Goal: Task Accomplishment & Management: Manage account settings

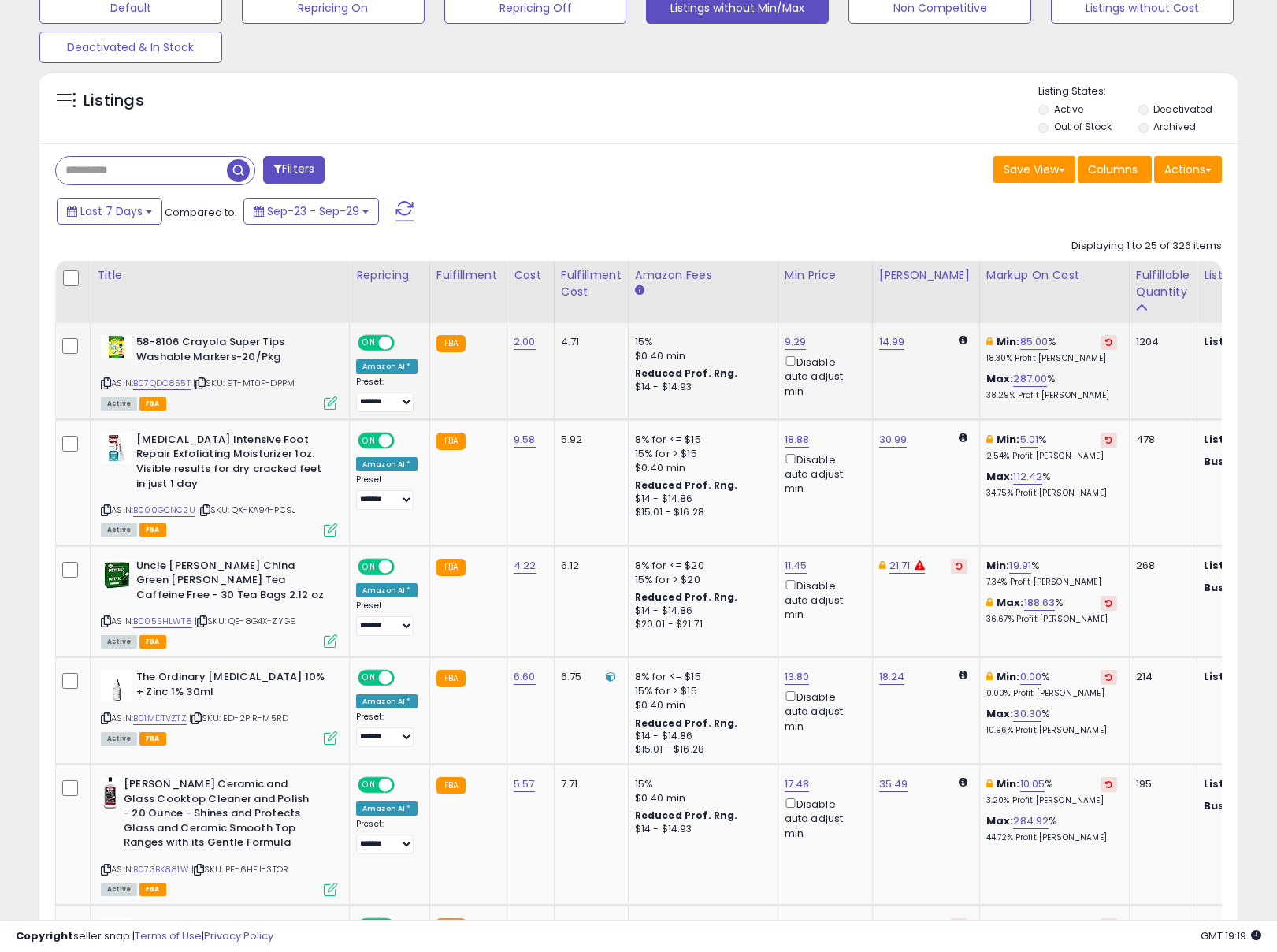
scroll to position [323, 695]
click at [175, 384] on link "B07QDC855T" at bounding box center [161, 383] width 57 height 13
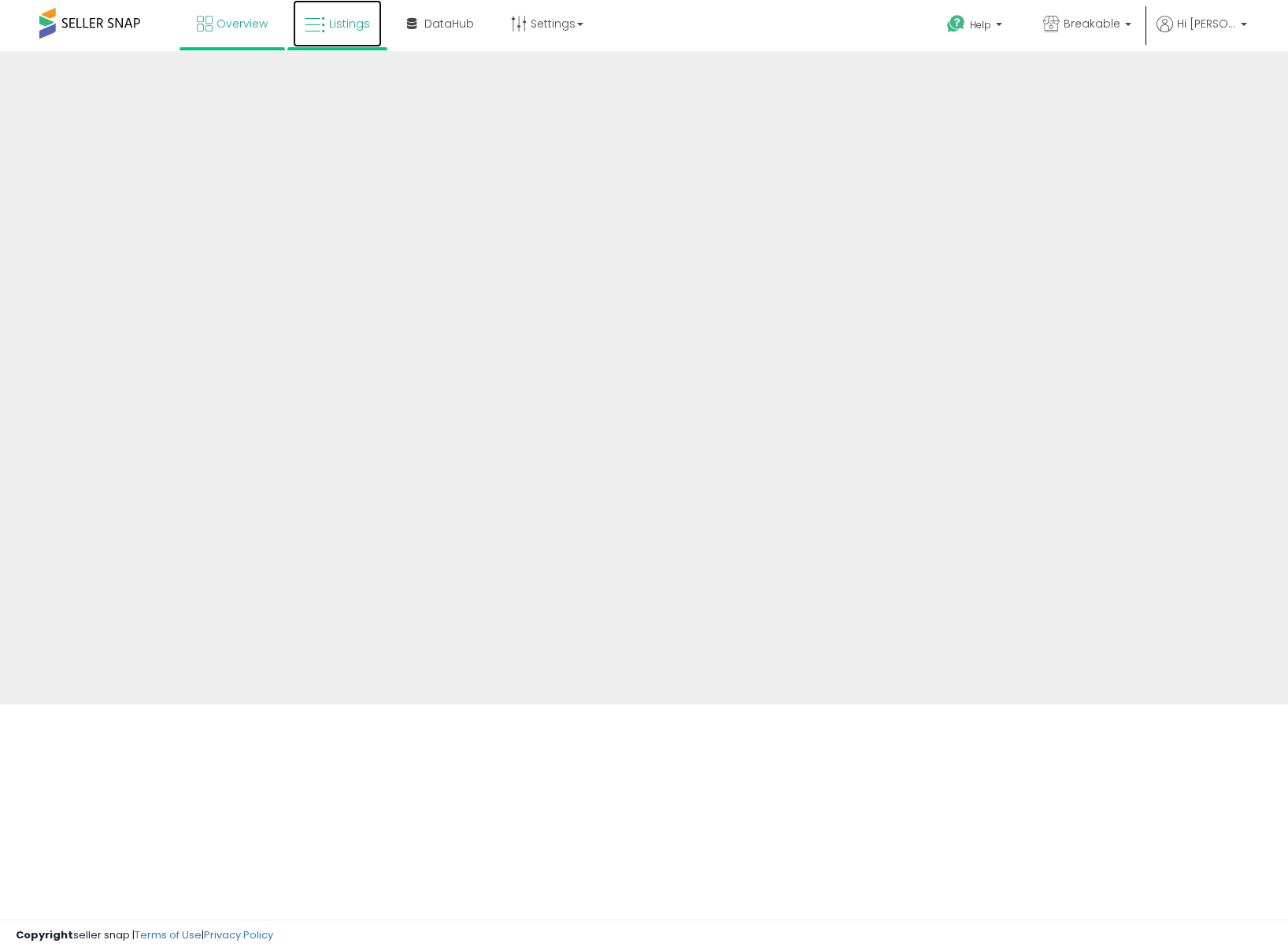
click at [339, 29] on span "Listings" at bounding box center [349, 23] width 41 height 16
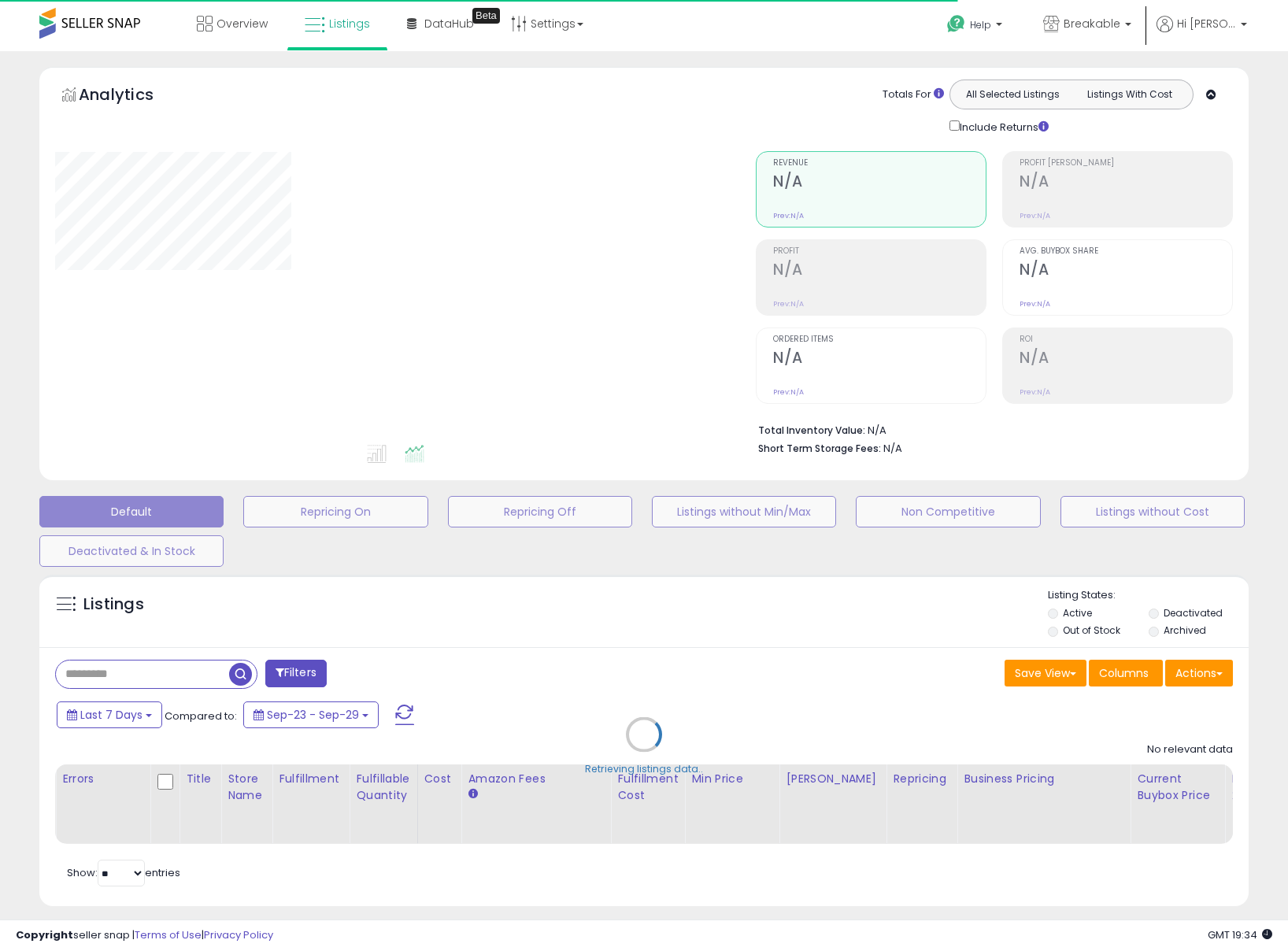
click at [186, 673] on div "Retrieving listings data.." at bounding box center [644, 746] width 1233 height 359
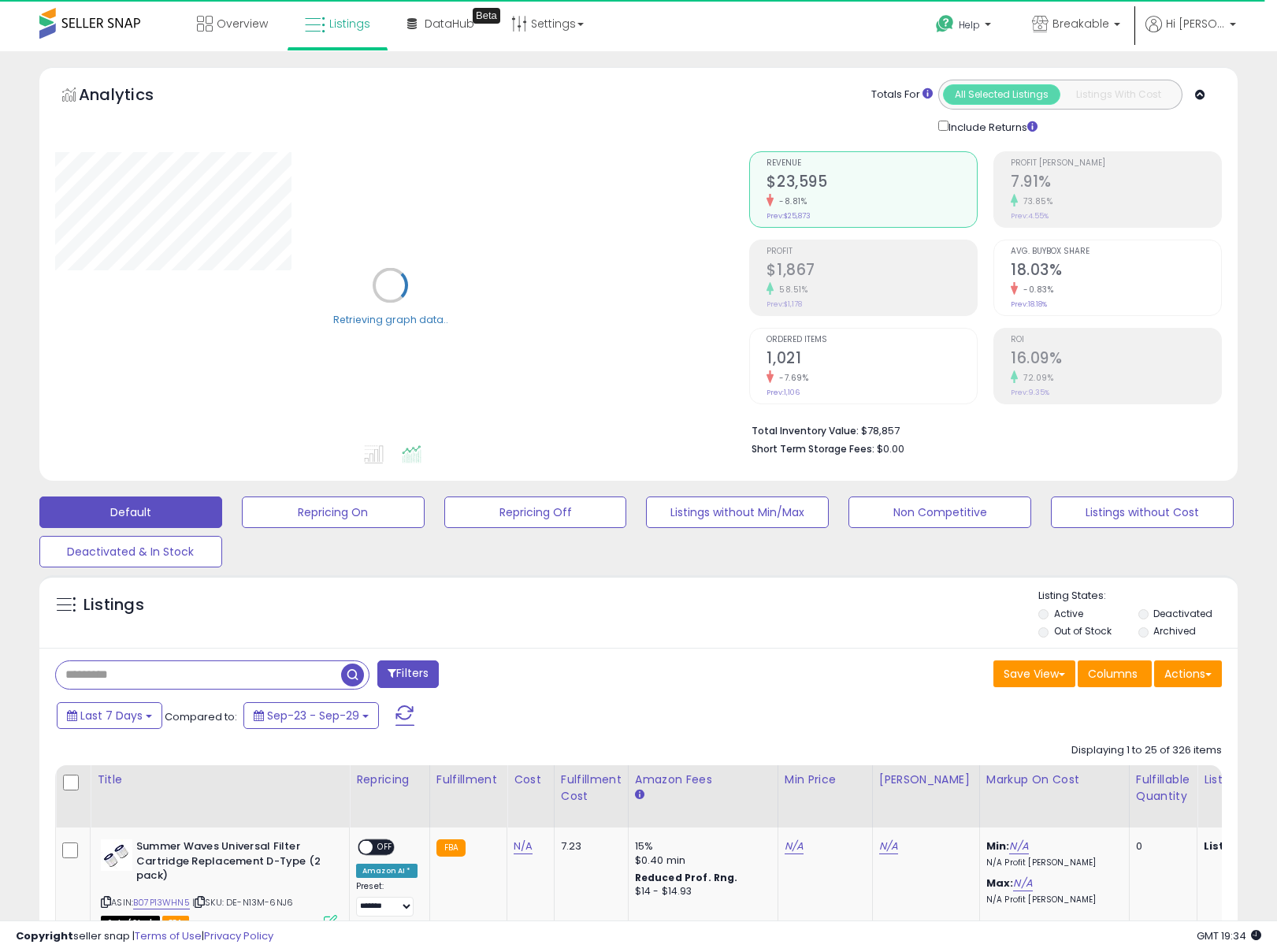
click at [176, 668] on input "text" at bounding box center [198, 674] width 285 height 27
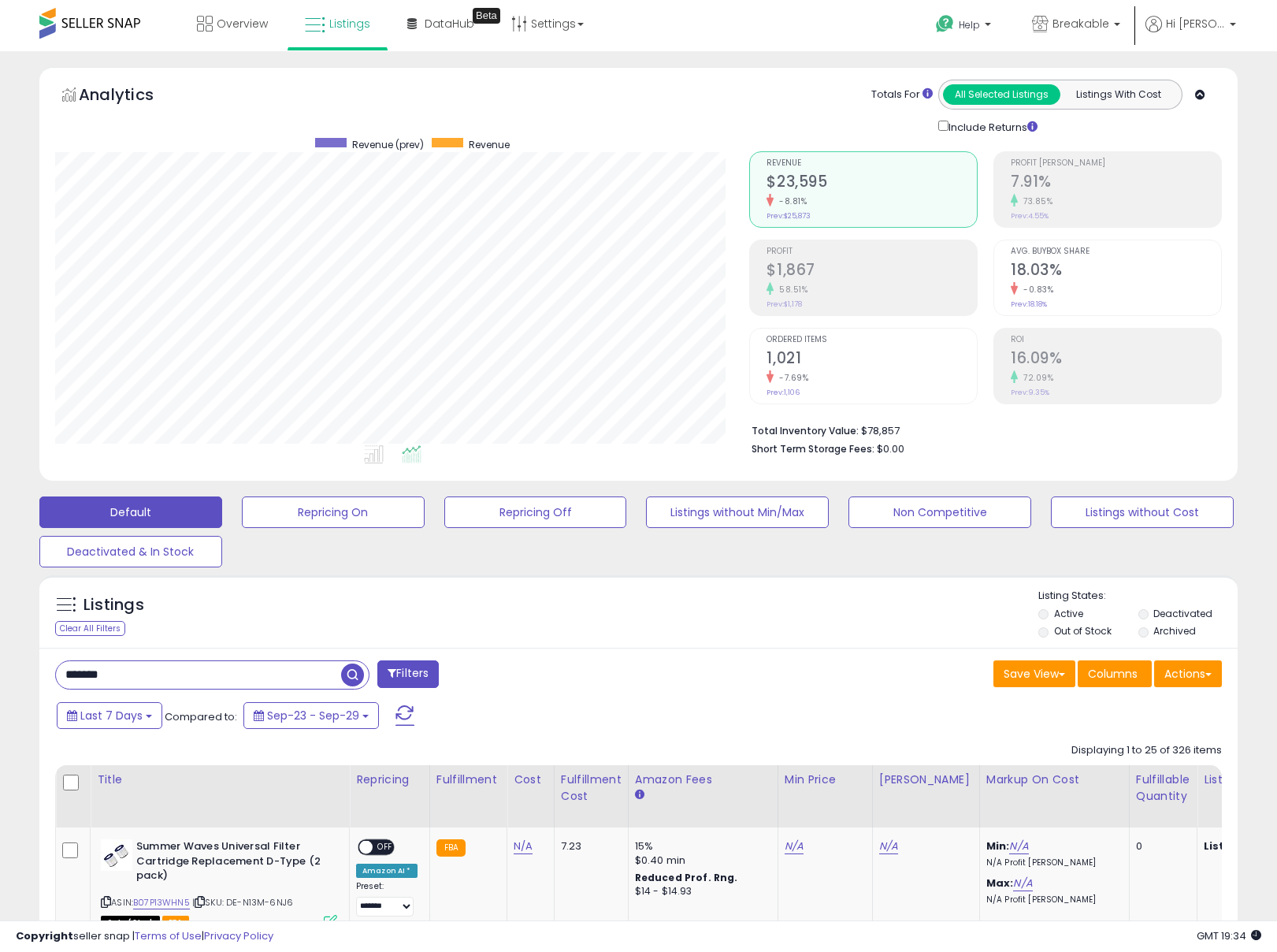
type input "*******"
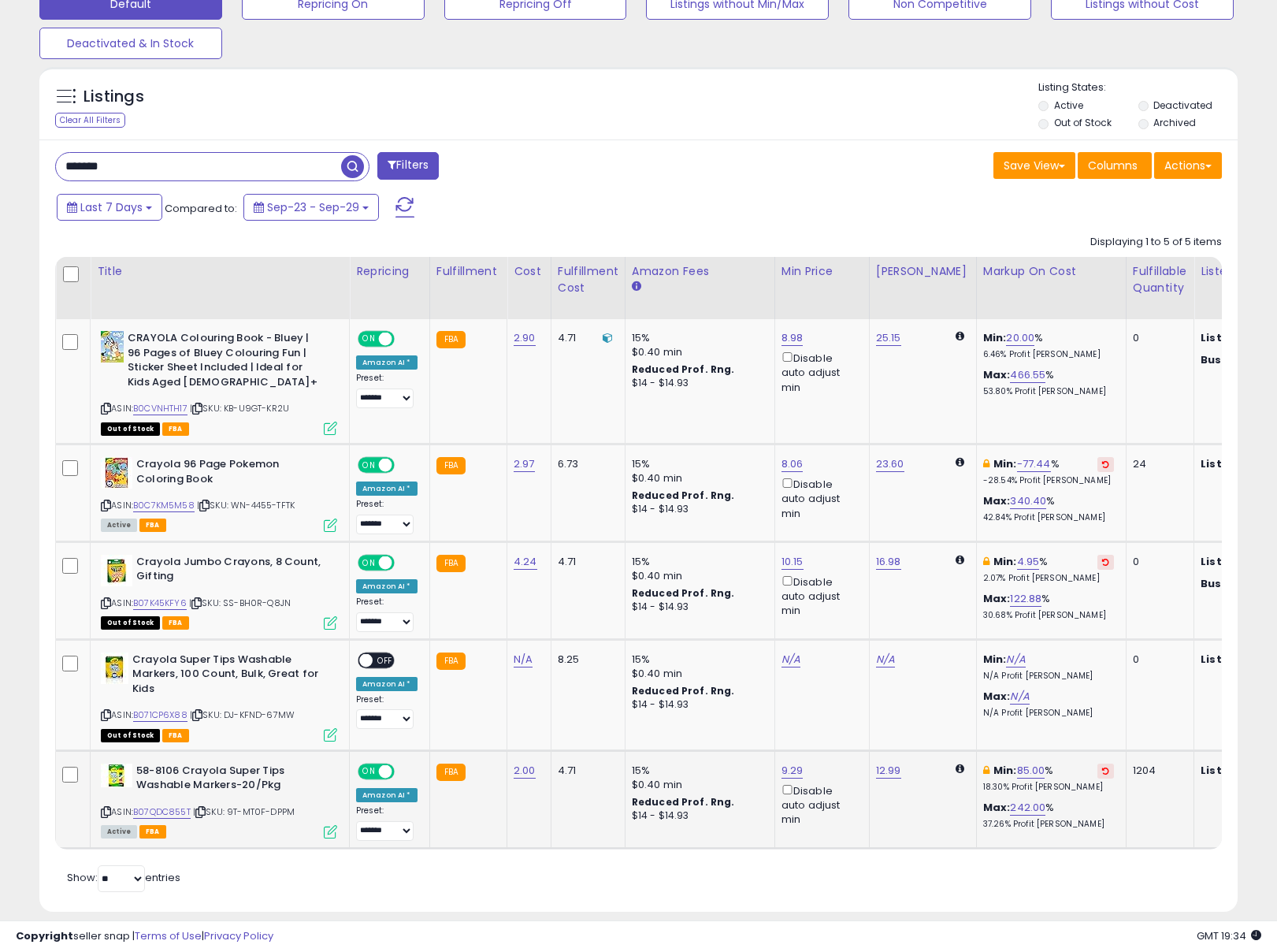
click at [1097, 765] on button at bounding box center [1106, 771] width 17 height 15
click at [1006, 772] on link "19.80" at bounding box center [1018, 770] width 25 height 16
drag, startPoint x: 813, startPoint y: 711, endPoint x: 789, endPoint y: 709, distance: 24.1
click at [789, 709] on tbody "**********" at bounding box center [1265, 584] width 2418 height 529
type input "*"
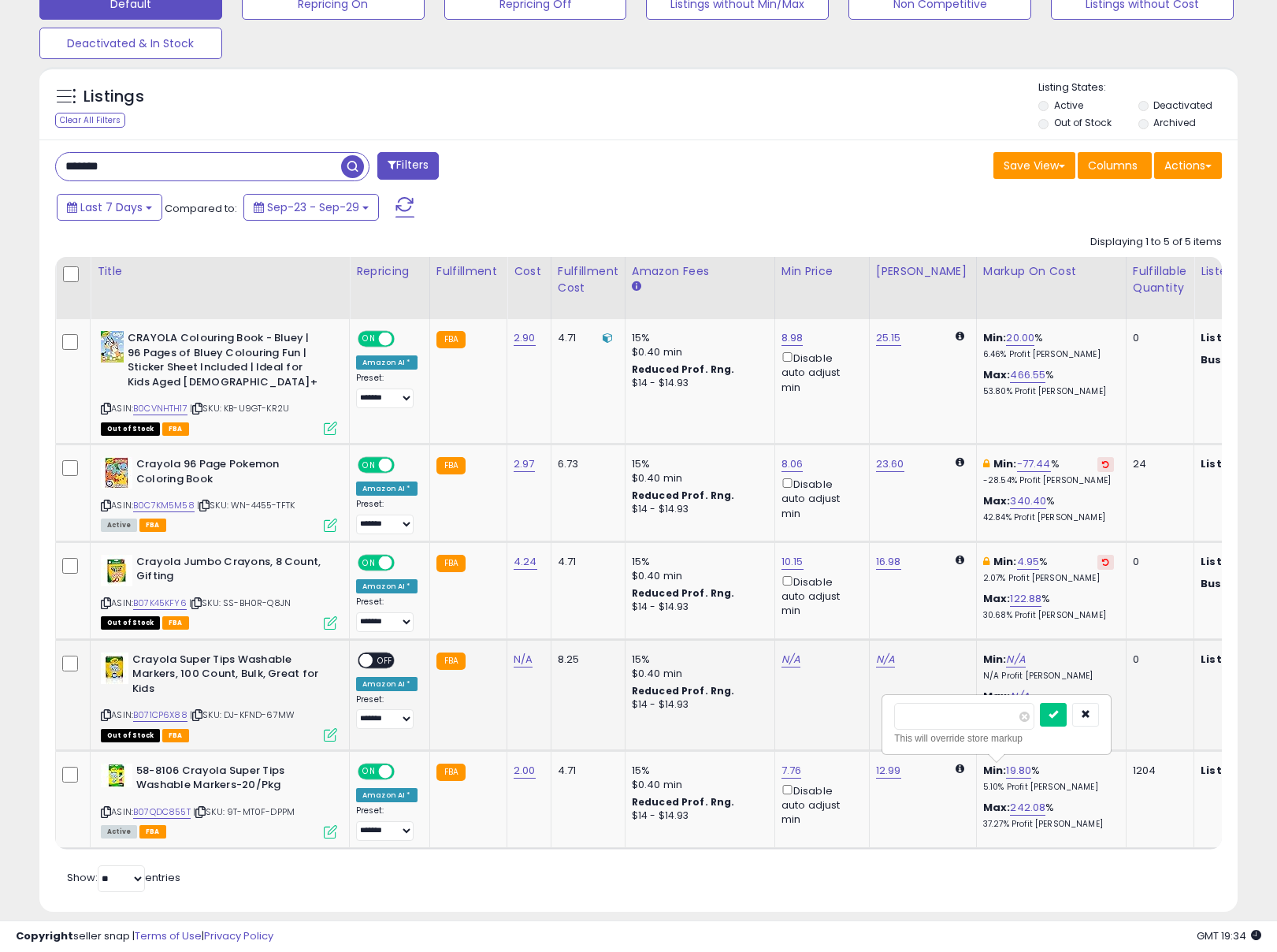
click button "submit" at bounding box center [1053, 714] width 27 height 23
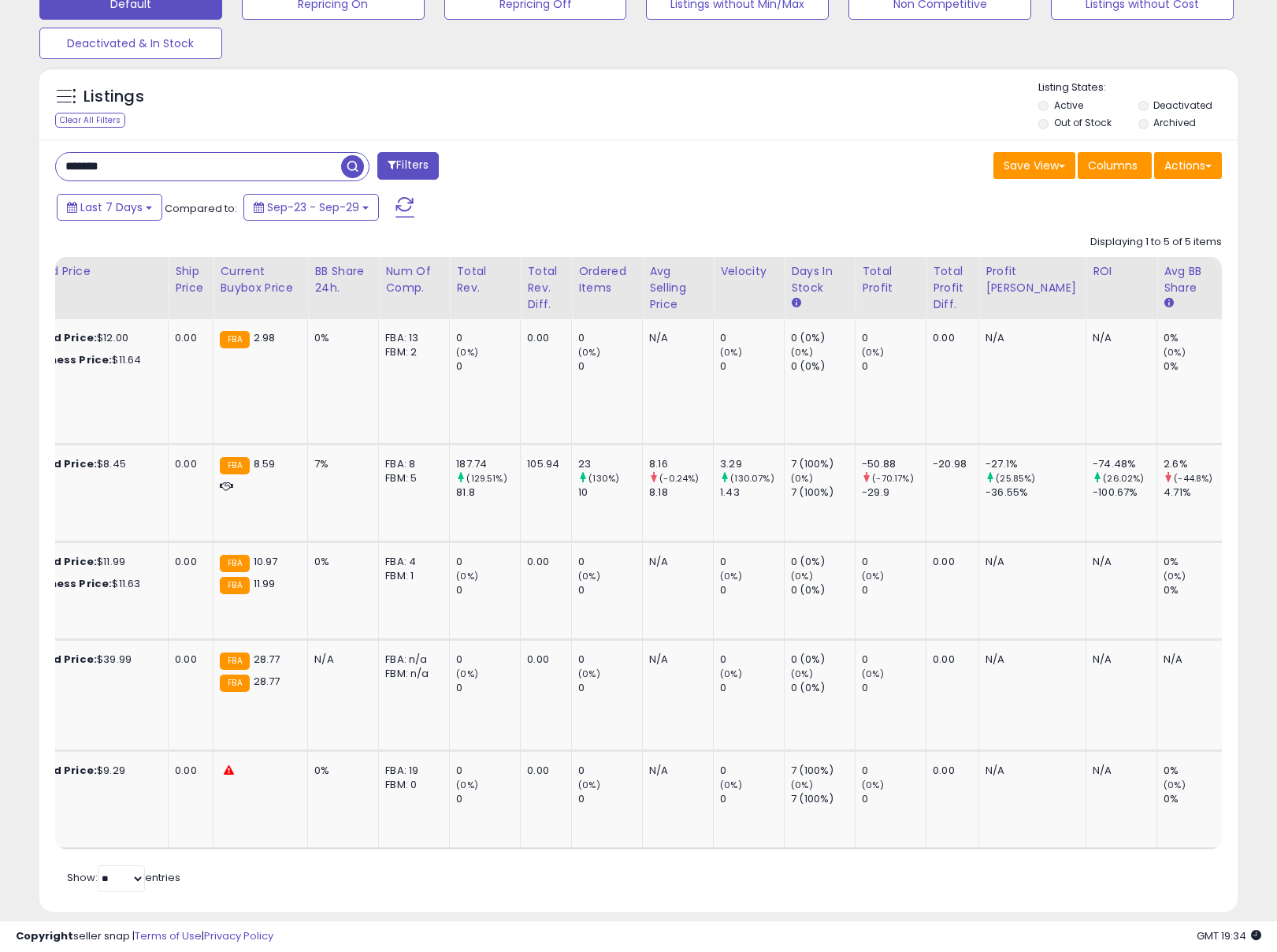
scroll to position [0, 0]
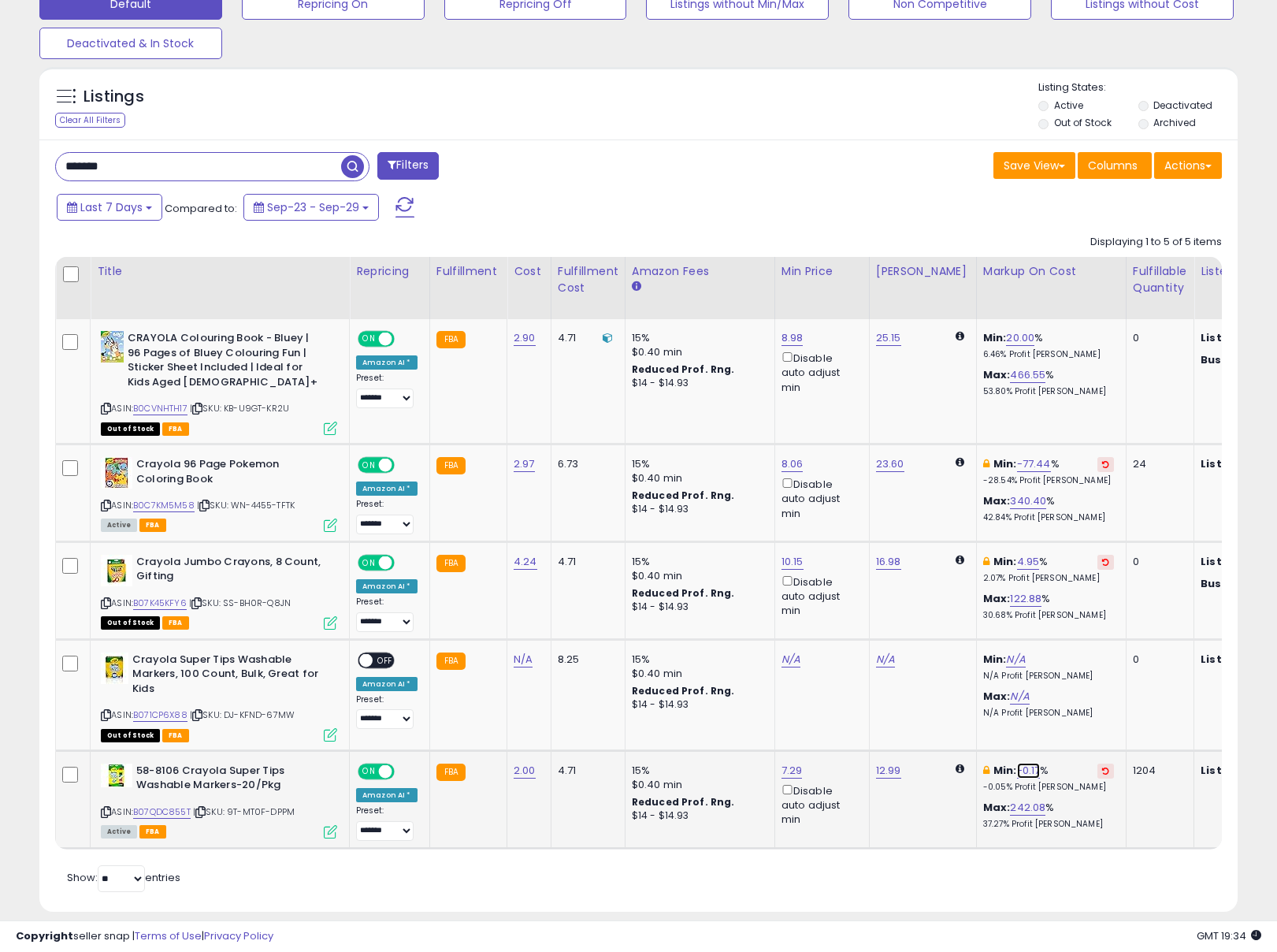
click at [1018, 765] on link "-0.17" at bounding box center [1029, 770] width 23 height 16
click at [1101, 715] on icon "button" at bounding box center [1096, 713] width 9 height 9
